Goal: Find specific page/section: Find specific page/section

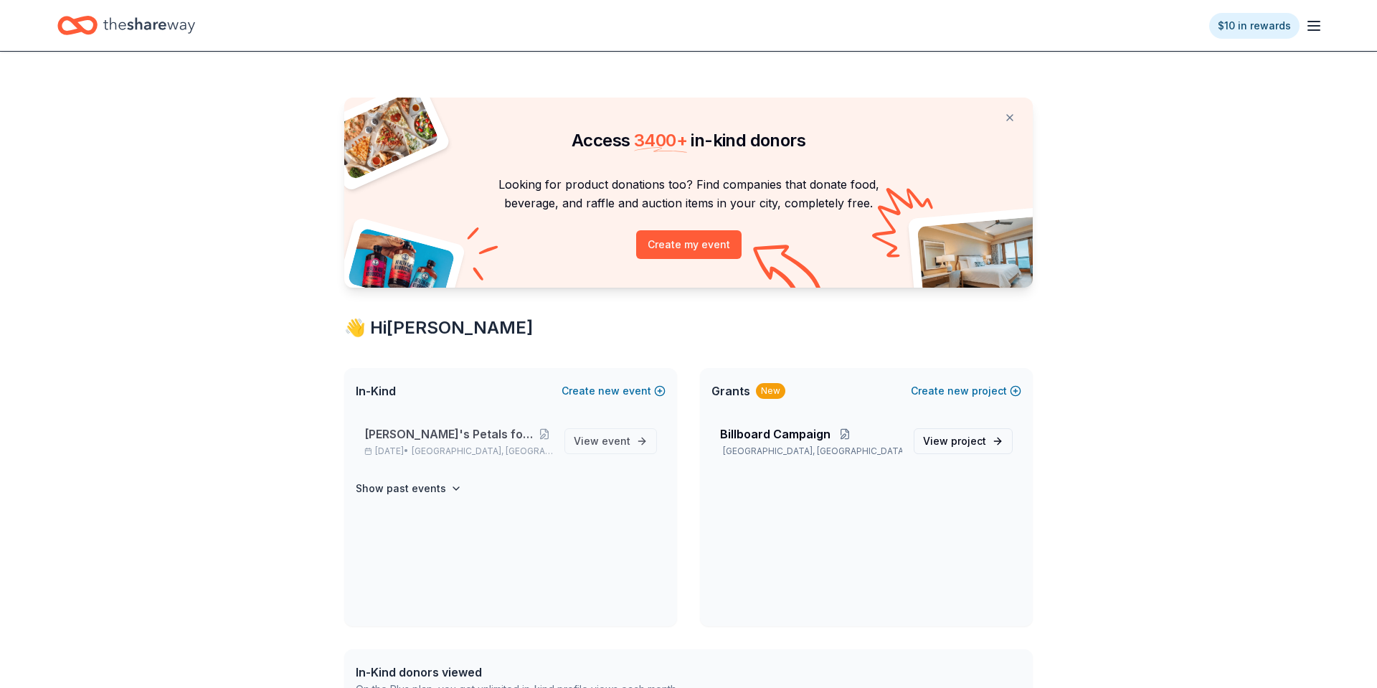
click at [421, 429] on span "[PERSON_NAME]'s Petals for Hope Annual Event" at bounding box center [449, 433] width 171 height 17
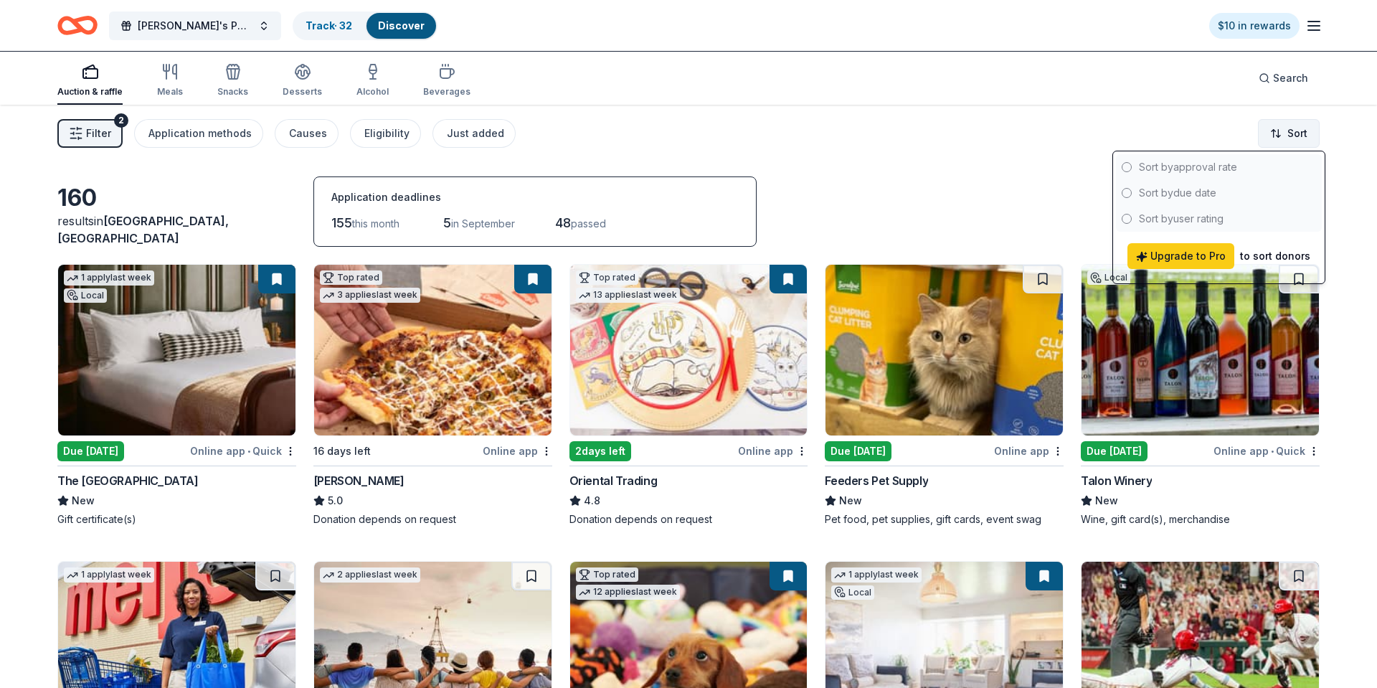
click at [1294, 133] on html "Got it Chloe's Petals for Hope Annual Event Track · 32 Discover $10 in rewards …" at bounding box center [688, 344] width 1377 height 688
click at [1048, 224] on html "Got it Chloe's Petals for Hope Annual Event Track · 32 Discover $10 in rewards …" at bounding box center [688, 344] width 1377 height 688
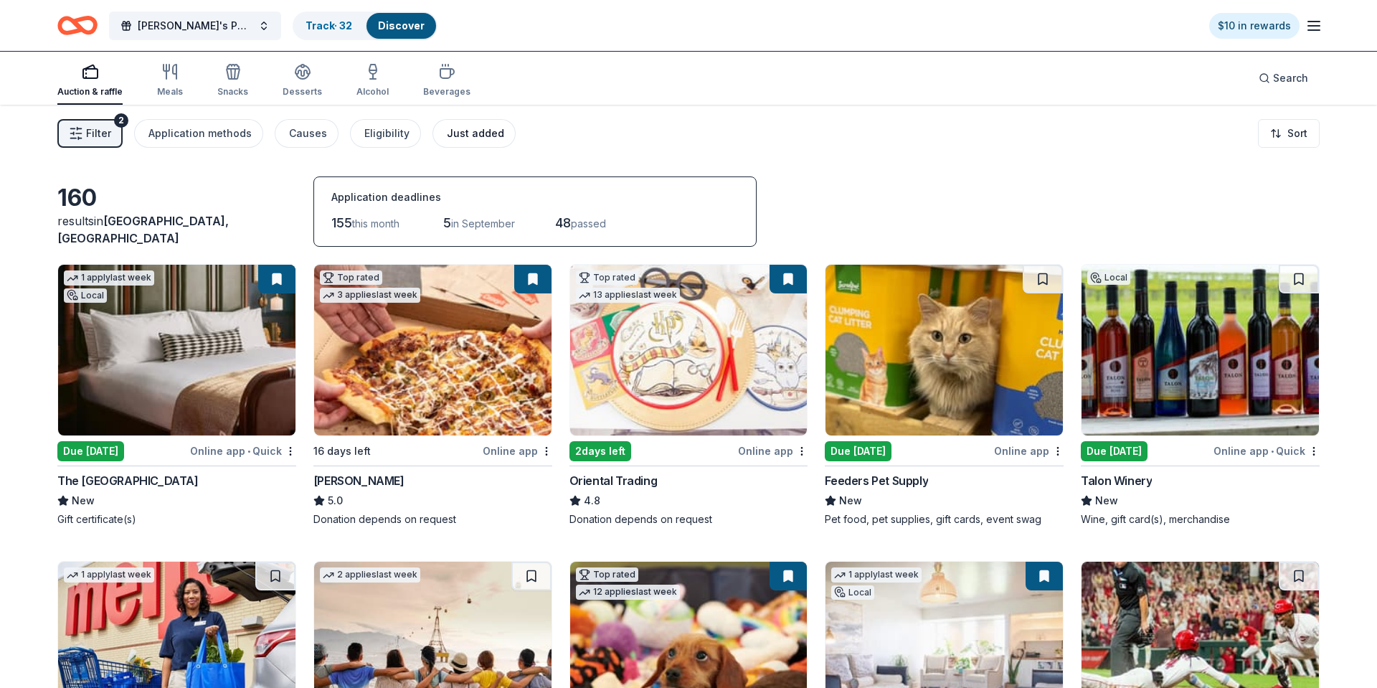
click at [462, 131] on div "Just added" at bounding box center [475, 133] width 57 height 17
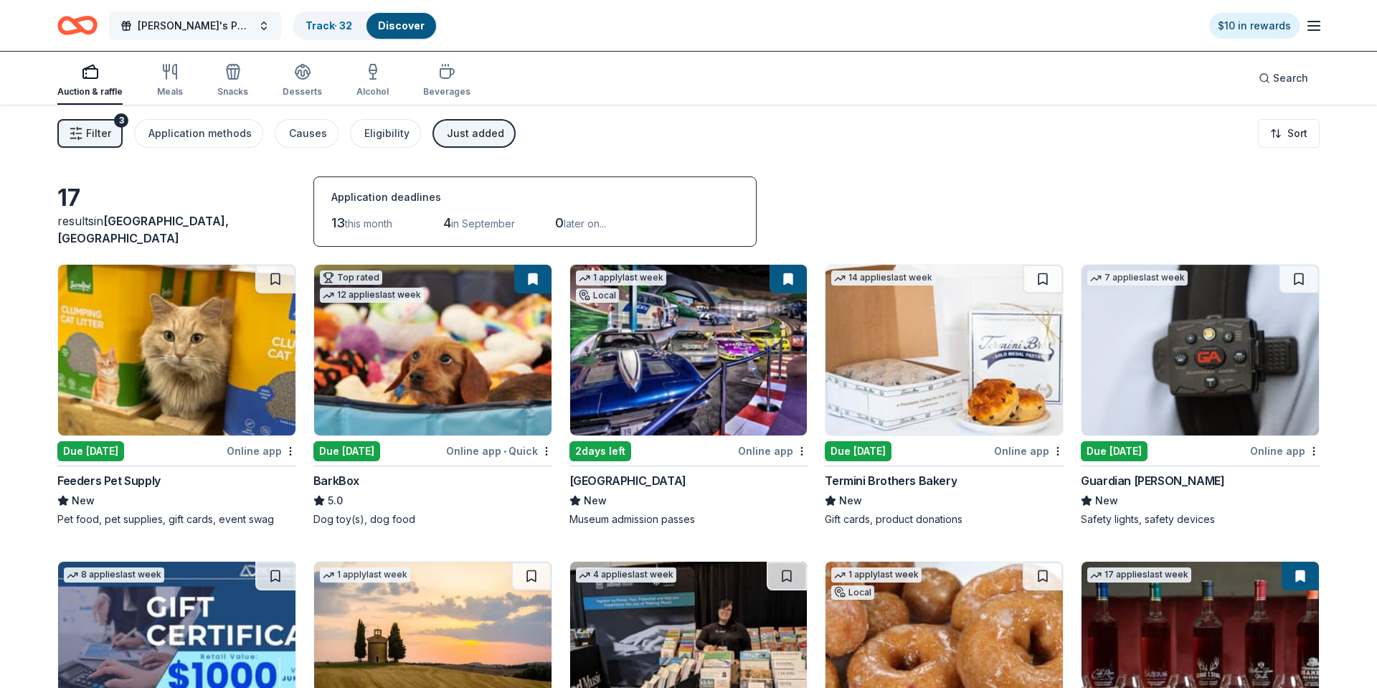
click at [199, 20] on span "[PERSON_NAME]'s Petals for Hope Annual Event" at bounding box center [195, 25] width 115 height 17
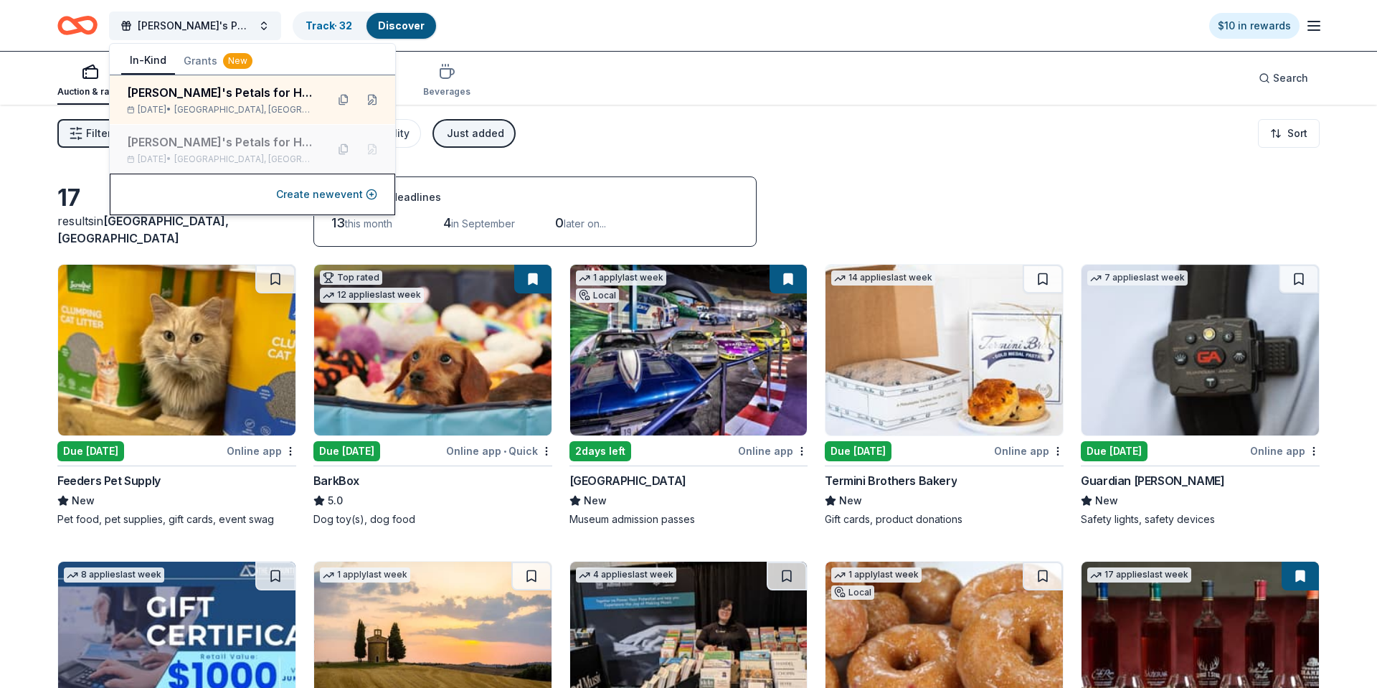
click at [191, 141] on div "[PERSON_NAME]'s Petals for Hope Annual Event" at bounding box center [221, 141] width 188 height 17
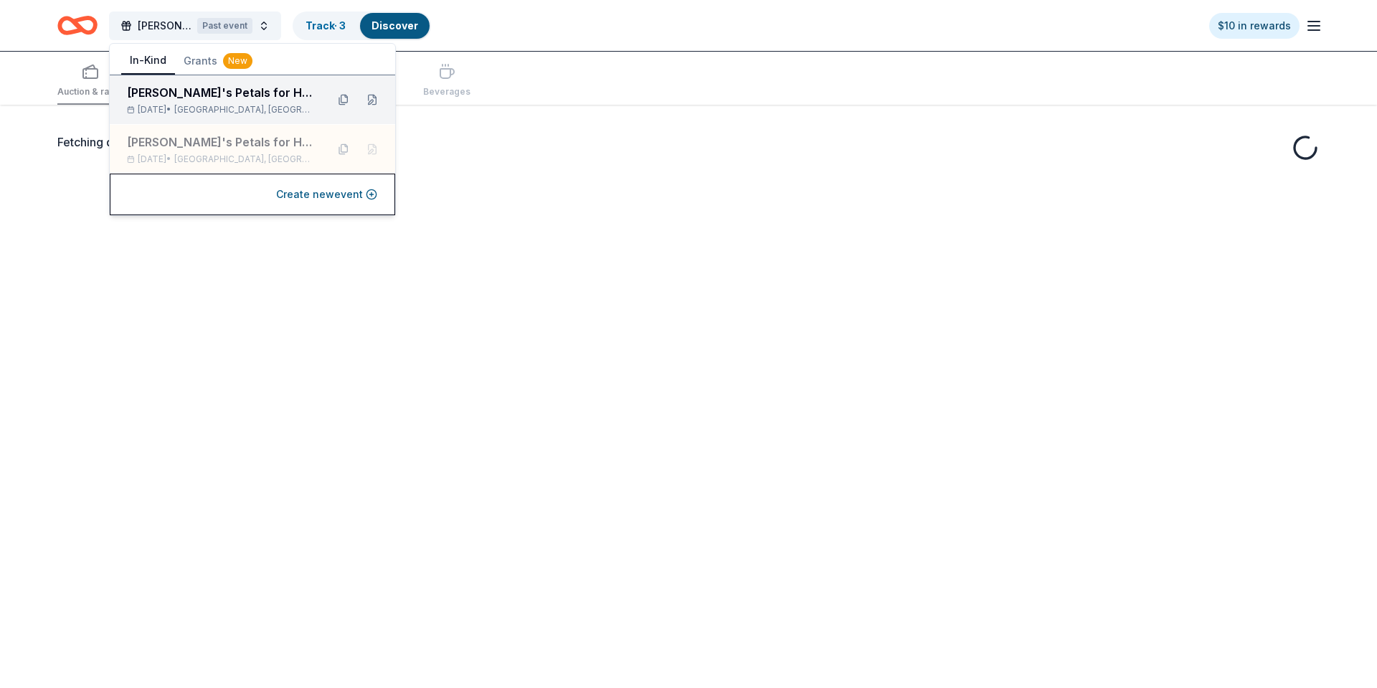
click at [171, 104] on div "Sep 13, 2025 • Harrodsburg, KY" at bounding box center [221, 109] width 188 height 11
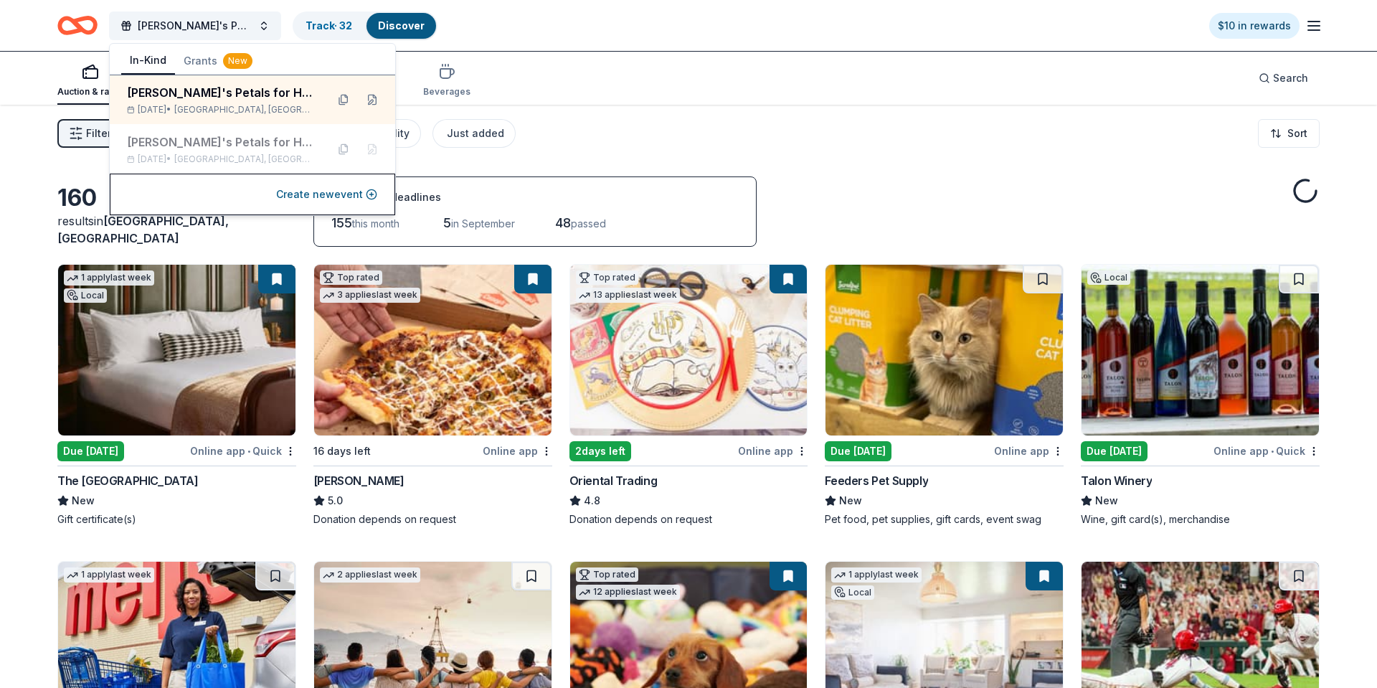
click at [81, 28] on icon "Home" at bounding box center [84, 25] width 22 height 14
